Goal: Information Seeking & Learning: Check status

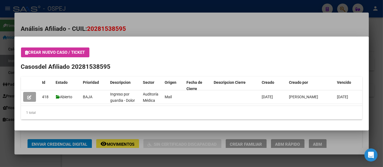
click at [124, 7] on div at bounding box center [191, 83] width 383 height 167
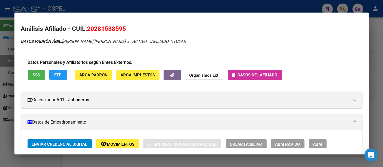
drag, startPoint x: 121, startPoint y: 6, endPoint x: 118, endPoint y: 8, distance: 3.7
click at [121, 5] on div at bounding box center [191, 83] width 383 height 167
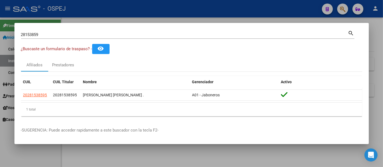
click at [96, 35] on input "28153859" at bounding box center [184, 34] width 327 height 5
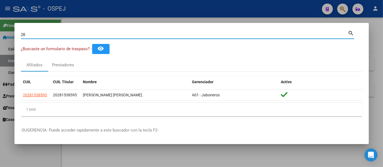
type input "2"
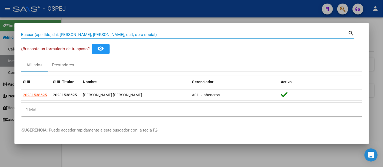
paste input "20259200564"
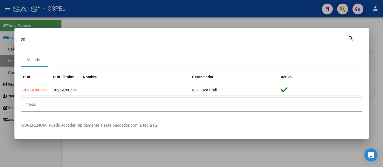
type input "2"
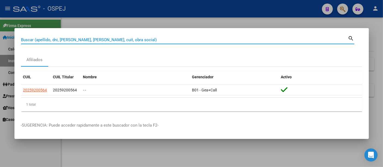
click at [99, 39] on input "Buscar (apellido, dni, [PERSON_NAME], [PERSON_NAME], cuit, obra social)" at bounding box center [184, 39] width 327 height 5
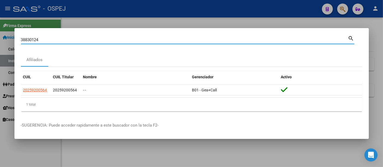
type input "38830124"
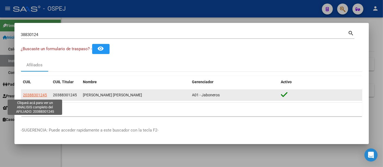
click at [34, 93] on span "20388301245" at bounding box center [35, 95] width 24 height 4
type textarea "20388301245"
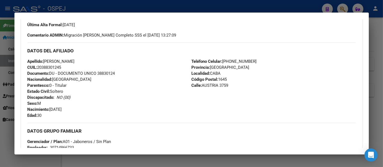
scroll to position [212, 0]
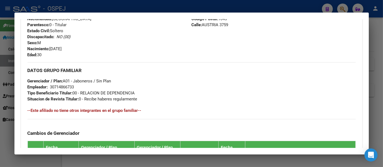
click at [63, 87] on div "30714866733" at bounding box center [62, 87] width 24 height 6
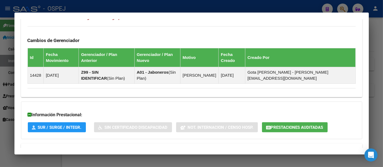
scroll to position [312, 0]
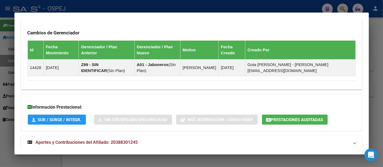
click at [126, 139] on span "Aportes y Contribuciones del Afiliado: 20388301245" at bounding box center [87, 141] width 102 height 5
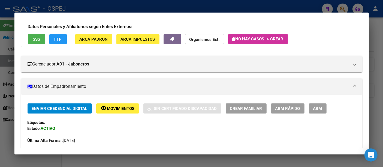
scroll to position [0, 0]
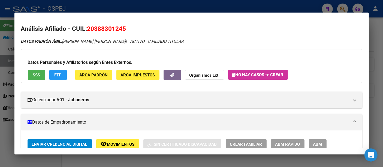
click at [178, 8] on div at bounding box center [191, 83] width 383 height 167
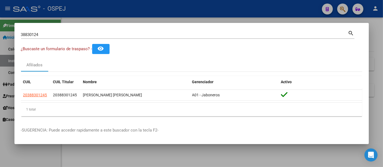
click at [115, 37] on input "38830124" at bounding box center [184, 34] width 327 height 5
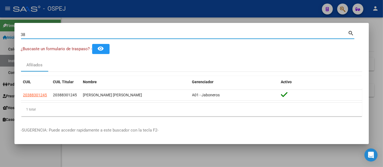
type input "3"
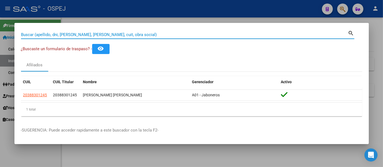
paste input "24.556.977"
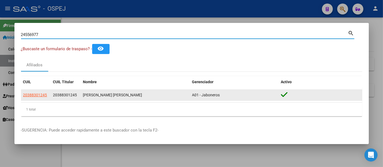
type input "24556977"
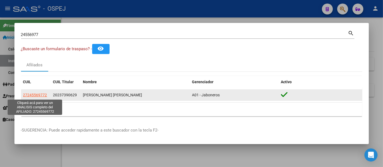
click at [38, 94] on span "27245569772" at bounding box center [35, 95] width 24 height 4
type textarea "27245569772"
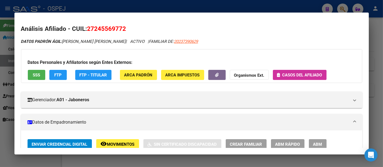
click at [296, 74] on span "Casos del afiliado" at bounding box center [302, 74] width 40 height 5
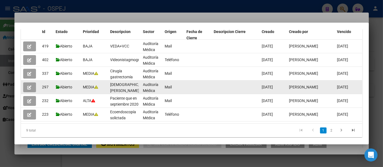
scroll to position [40, 0]
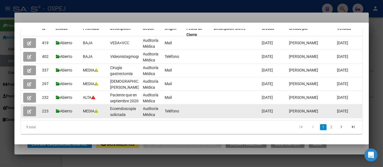
click at [28, 110] on icon "button" at bounding box center [30, 111] width 4 height 4
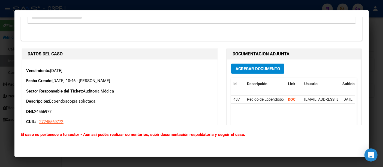
scroll to position [151, 0]
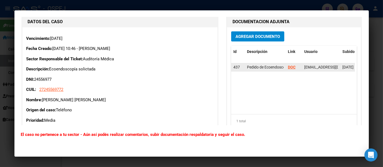
click at [288, 66] on strong "DOC" at bounding box center [292, 67] width 8 height 4
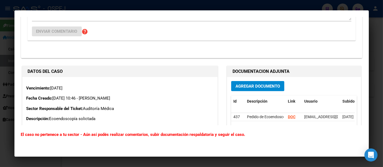
scroll to position [121, 0]
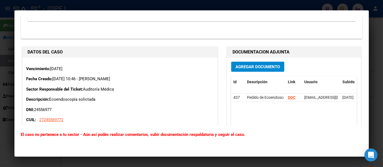
click at [14, 3] on div at bounding box center [191, 83] width 383 height 167
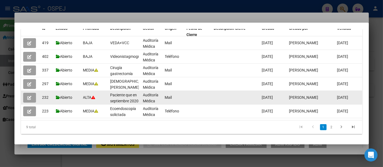
click at [29, 97] on icon "button" at bounding box center [30, 98] width 4 height 4
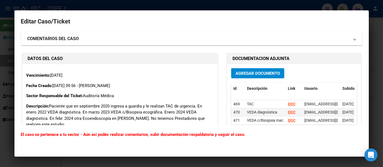
scroll to position [30, 0]
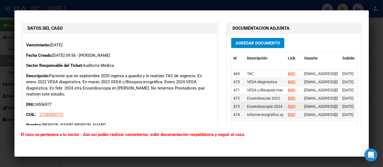
click at [288, 105] on strong "DOC" at bounding box center [292, 106] width 8 height 4
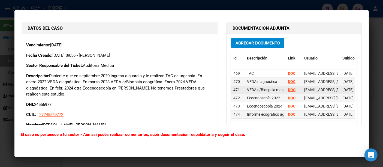
scroll to position [0, 0]
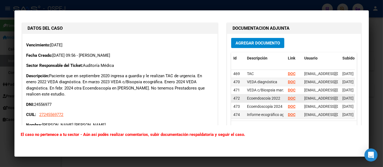
click at [288, 96] on strong "DOC" at bounding box center [292, 98] width 8 height 4
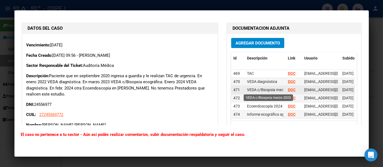
scroll to position [5, 0]
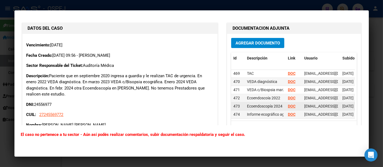
click at [288, 104] on strong "DOC" at bounding box center [292, 106] width 8 height 4
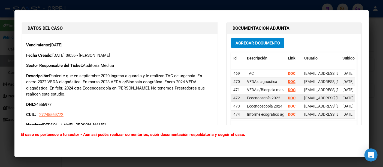
click at [288, 96] on strong "DOC" at bounding box center [292, 98] width 8 height 4
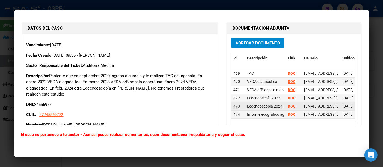
click at [288, 104] on strong "DOC" at bounding box center [292, 106] width 8 height 4
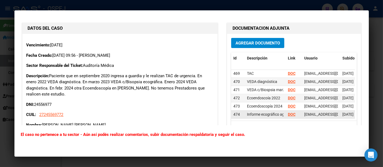
click at [288, 112] on strong "DOC" at bounding box center [292, 114] width 8 height 4
click at [197, 3] on div at bounding box center [191, 83] width 383 height 167
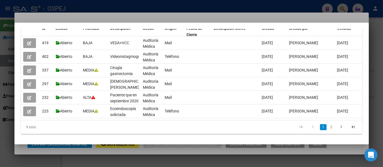
click at [193, 8] on div at bounding box center [191, 83] width 383 height 167
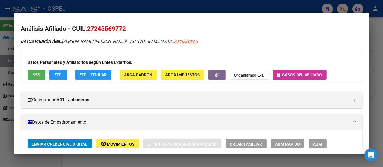
click at [175, 8] on div at bounding box center [191, 83] width 383 height 167
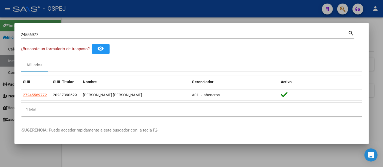
click at [117, 36] on input "24556977" at bounding box center [184, 34] width 327 height 5
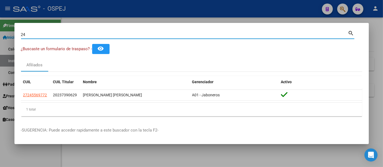
type input "2"
type input "28153859"
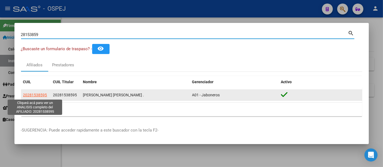
click at [41, 94] on span "20281538595" at bounding box center [35, 95] width 24 height 4
type textarea "20281538595"
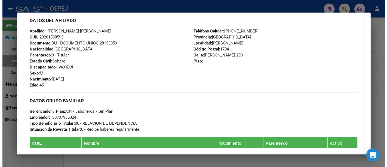
scroll to position [242, 0]
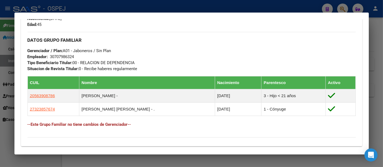
click at [216, 8] on div at bounding box center [191, 83] width 383 height 167
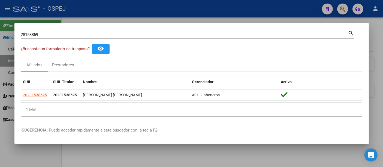
click at [145, 32] on input "28153859" at bounding box center [184, 34] width 327 height 5
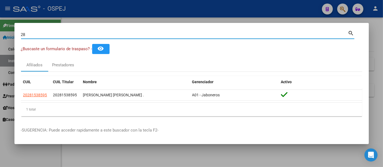
type input "2"
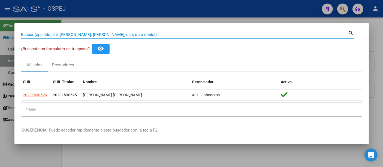
paste input "23311971964"
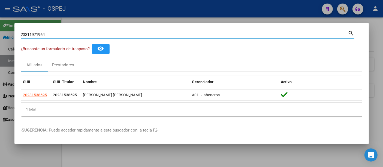
type input "23311971964"
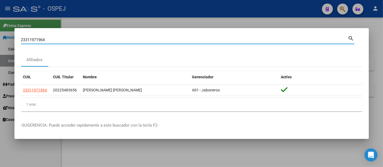
click at [154, 12] on div at bounding box center [191, 83] width 383 height 167
